Goal: Information Seeking & Learning: Learn about a topic

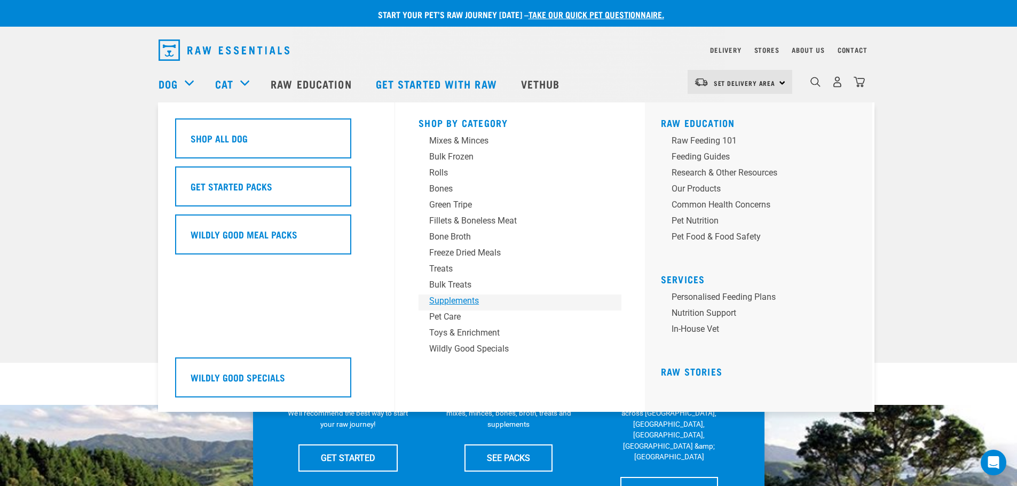
click at [464, 304] on div "Supplements" at bounding box center [512, 301] width 167 height 13
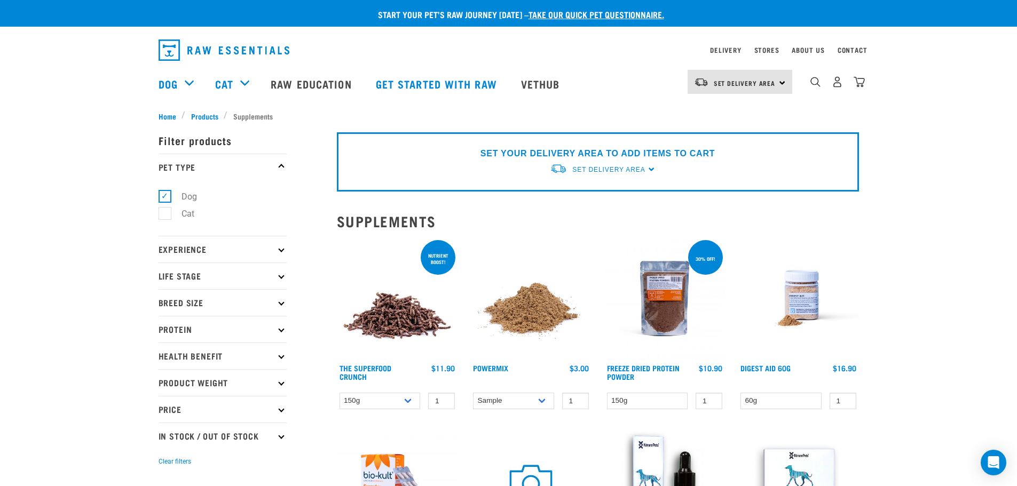
click at [805, 299] on img at bounding box center [798, 298] width 121 height 121
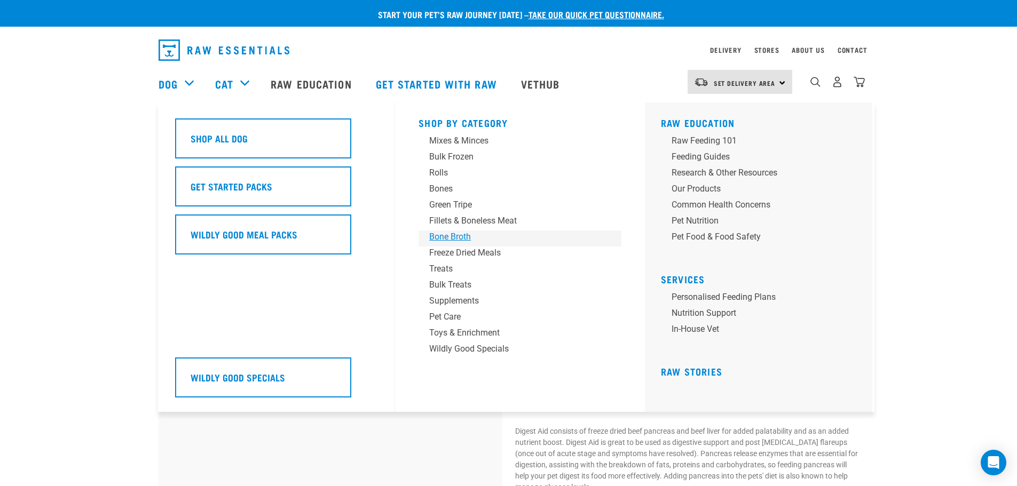
click at [450, 239] on div "Bone Broth" at bounding box center [512, 237] width 167 height 13
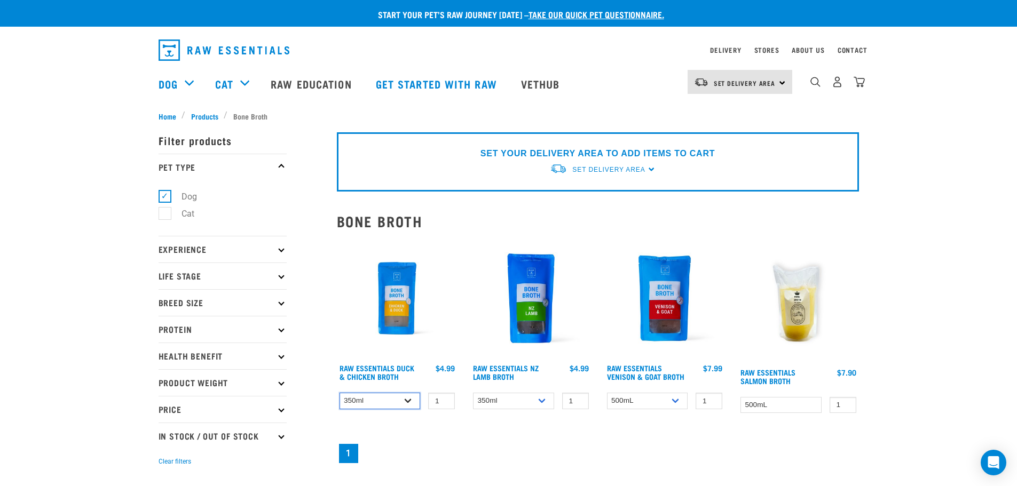
click at [398, 400] on select "350ml Bulk (40 pack)" at bounding box center [379, 401] width 81 height 17
click at [399, 366] on link "Raw Essentials Duck & Chicken Broth" at bounding box center [376, 372] width 75 height 12
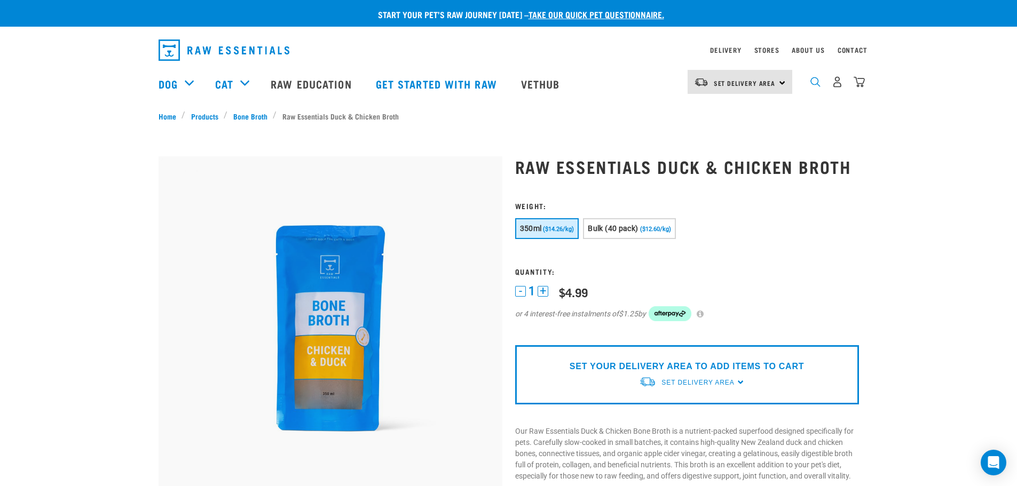
click at [817, 83] on img "dropdown navigation" at bounding box center [815, 82] width 10 height 10
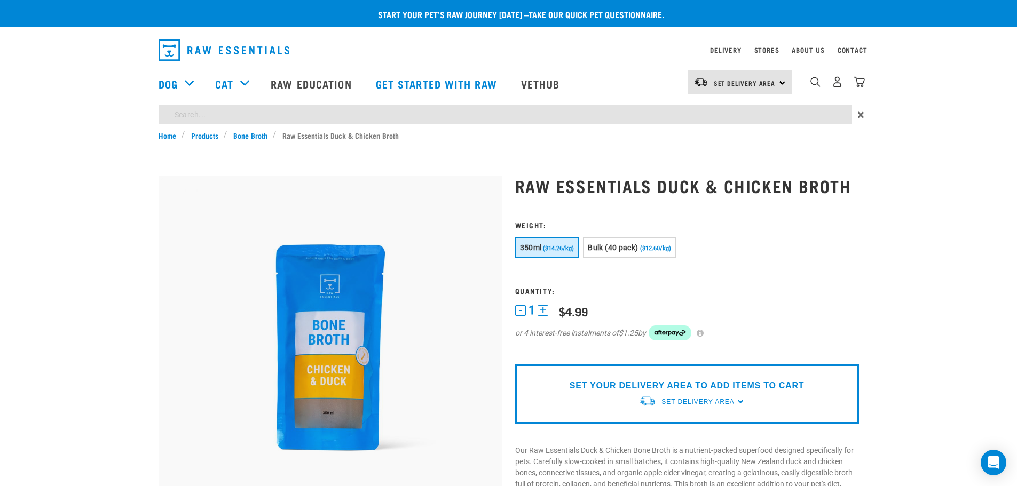
click at [650, 120] on input "search" at bounding box center [505, 114] width 693 height 19
type input "gut support"
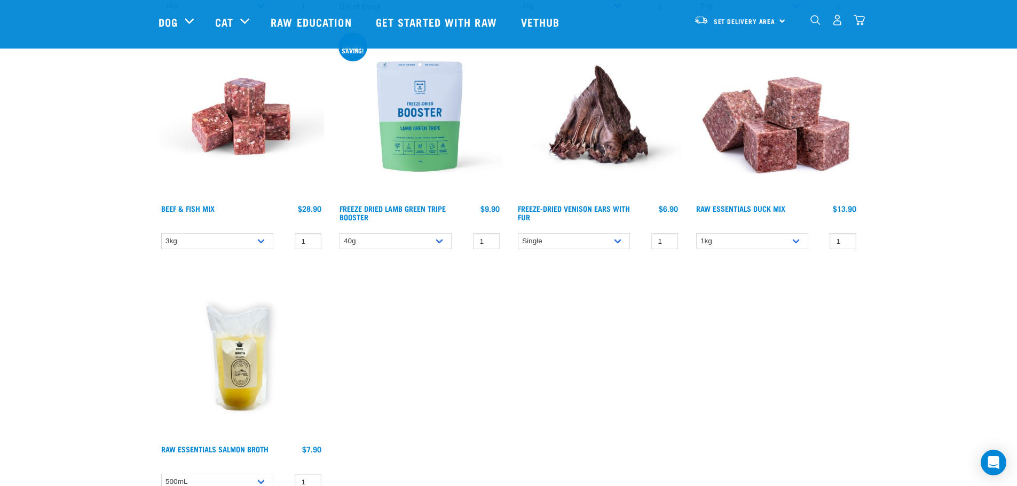
scroll to position [2361, 0]
